Goal: Information Seeking & Learning: Learn about a topic

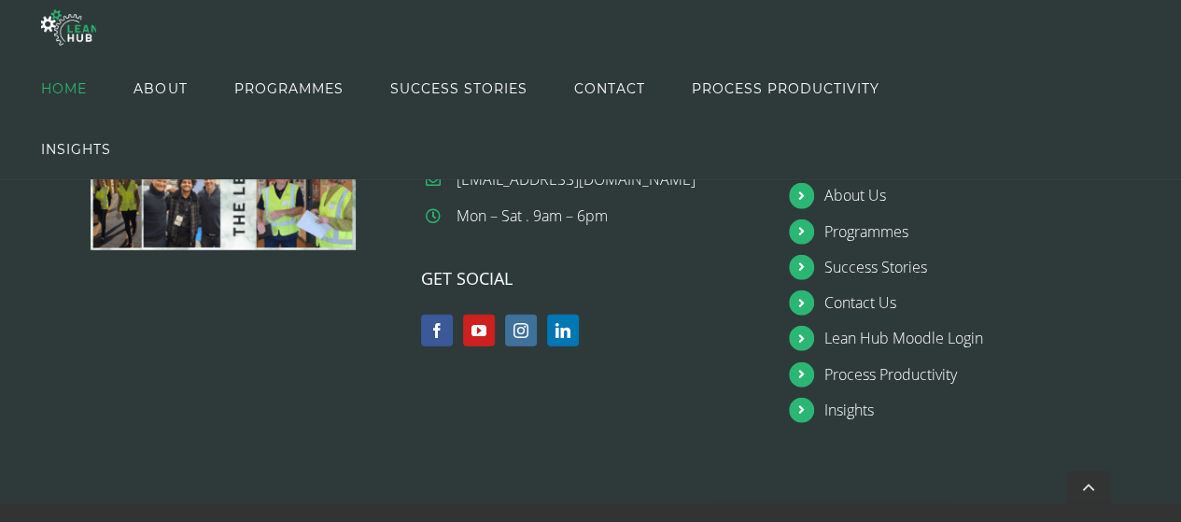
scroll to position [2367, 0]
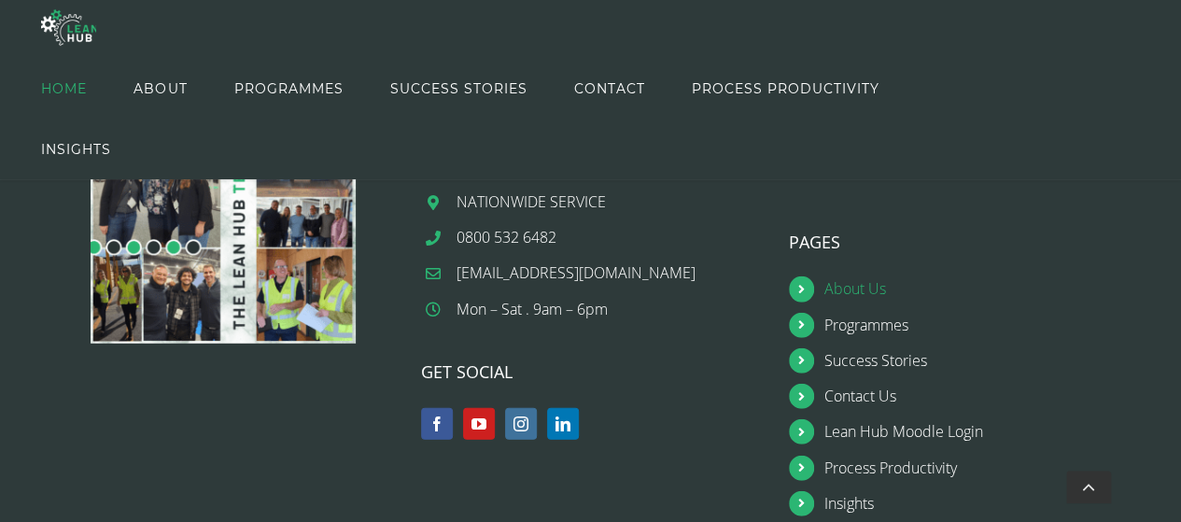
click at [853, 276] on link "About Us" at bounding box center [977, 288] width 304 height 25
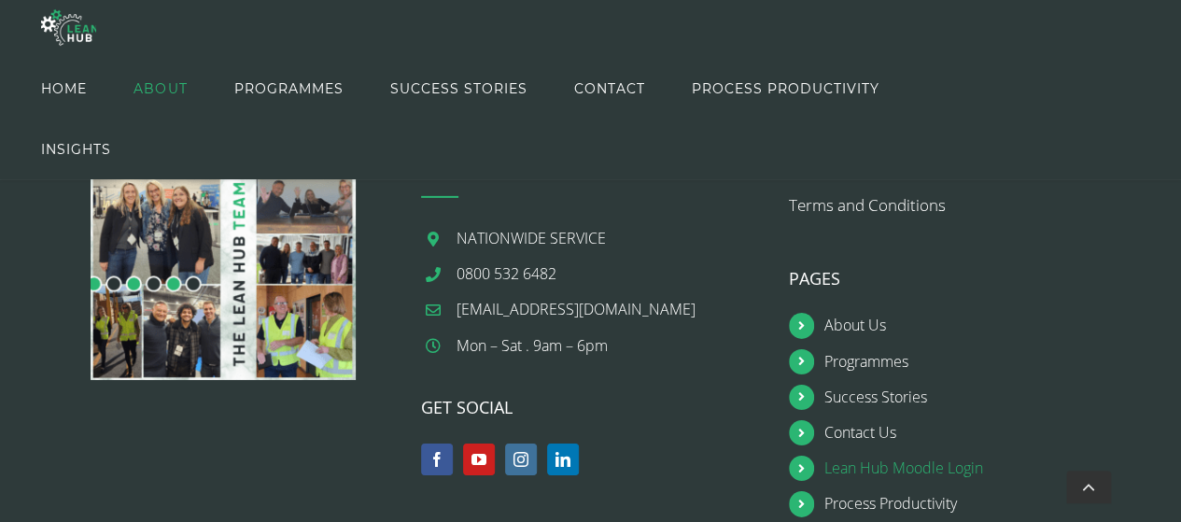
scroll to position [2805, 0]
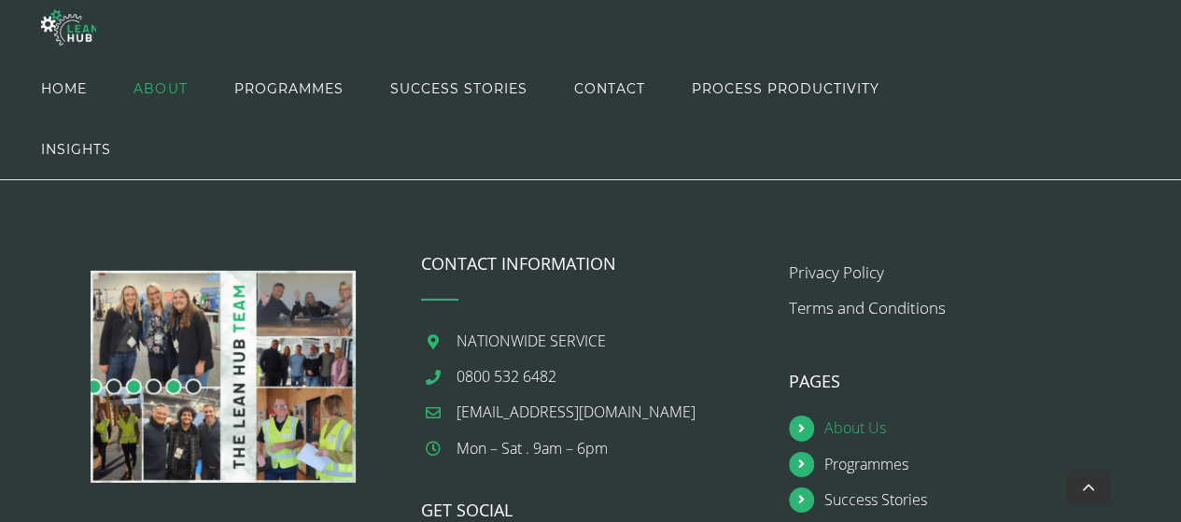
click at [852, 429] on link "About Us" at bounding box center [977, 428] width 304 height 25
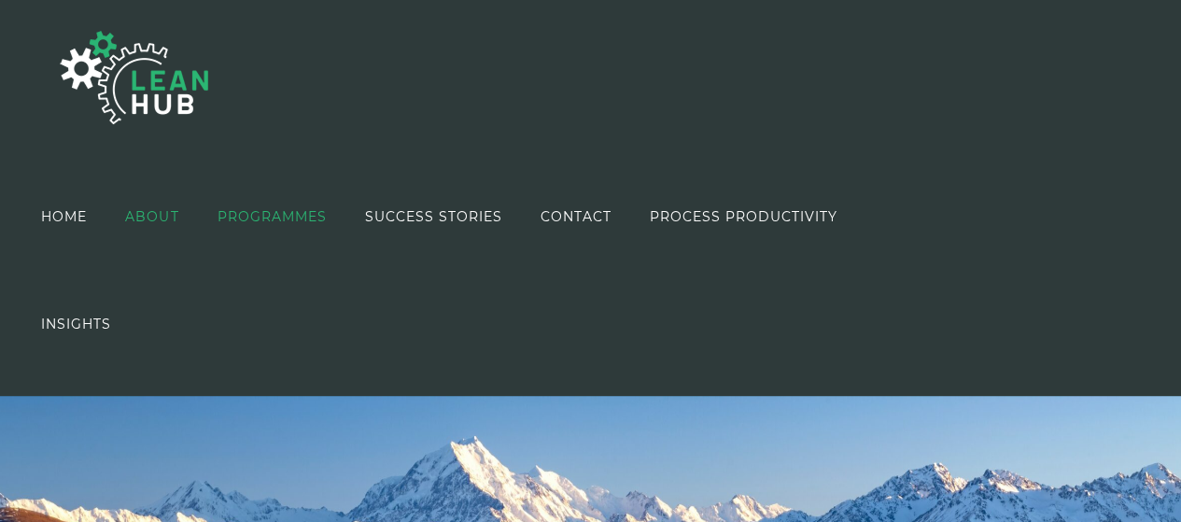
click at [281, 212] on span "PROGRAMMES" at bounding box center [271, 216] width 109 height 13
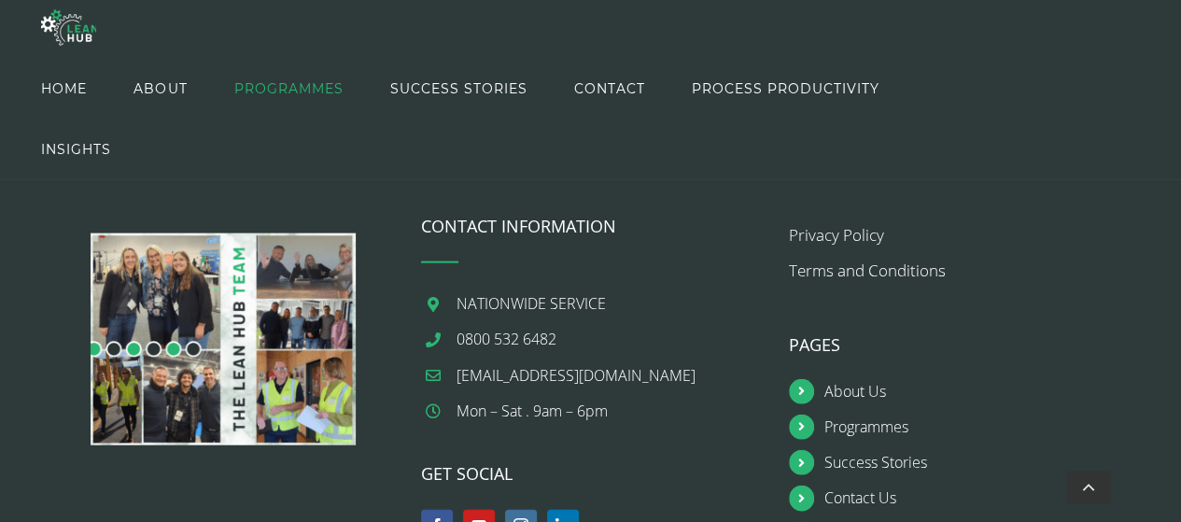
scroll to position [2049, 0]
